Goal: Task Accomplishment & Management: Manage account settings

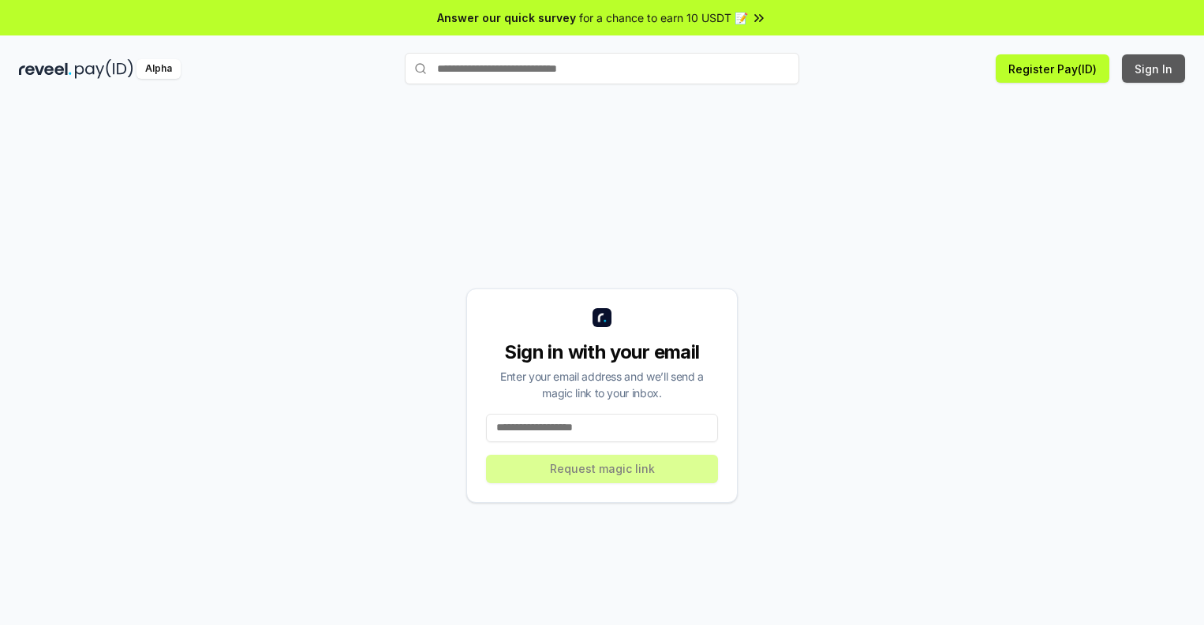
click at [1154, 69] on button "Sign In" at bounding box center [1153, 68] width 63 height 28
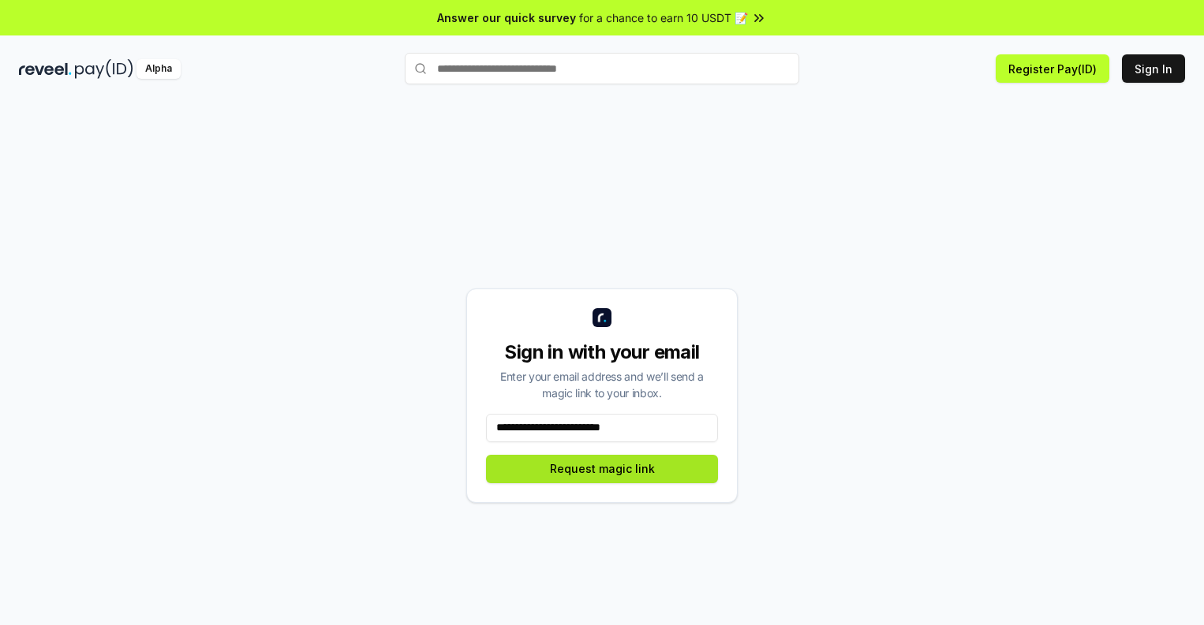
type input "**********"
click at [602, 469] on button "Request magic link" at bounding box center [602, 469] width 232 height 28
